Goal: Use online tool/utility

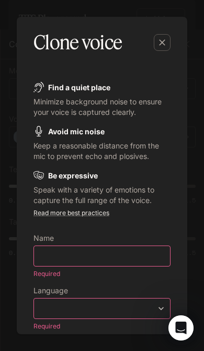
scroll to position [214, 0]
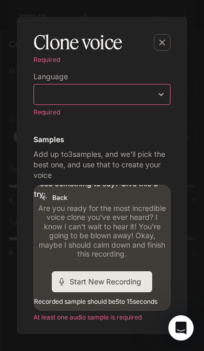
click at [134, 85] on div "​ ​" at bounding box center [102, 94] width 137 height 21
click at [165, 90] on body "**********" at bounding box center [102, 175] width 204 height 351
click at [137, 305] on div "English" at bounding box center [102, 311] width 204 height 13
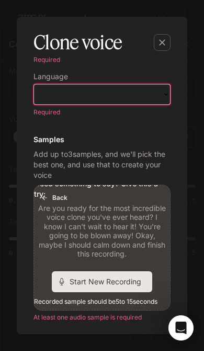
type input "*****"
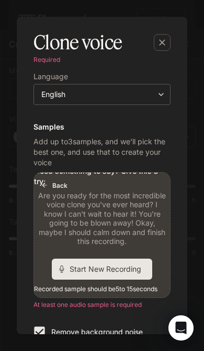
click at [118, 266] on span "Start New Recording" at bounding box center [109, 268] width 79 height 11
click at [128, 265] on span "Start New Recording" at bounding box center [109, 268] width 79 height 11
click at [123, 273] on div "Start New Recording" at bounding box center [102, 268] width 101 height 21
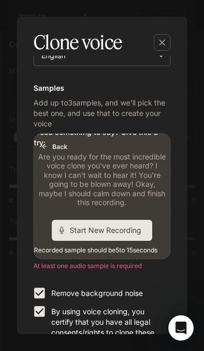
scroll to position [261, 0]
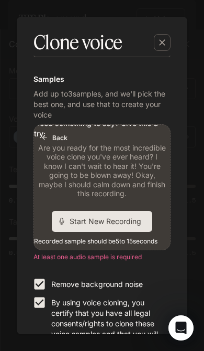
click at [131, 221] on span "Start New Recording" at bounding box center [109, 220] width 79 height 11
click at [124, 220] on span "Start New Recording" at bounding box center [109, 220] width 79 height 11
